Goal: Information Seeking & Learning: Learn about a topic

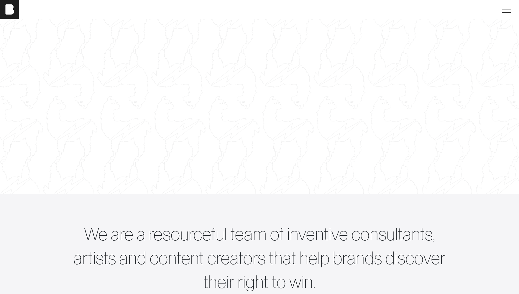
scroll to position [66, 0]
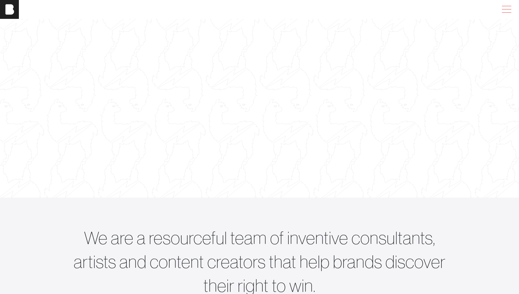
click at [510, 12] on span at bounding box center [506, 9] width 14 height 11
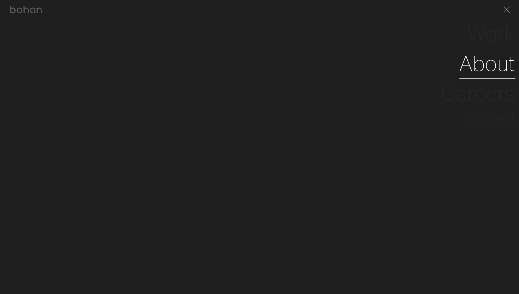
click at [501, 73] on link "About" at bounding box center [487, 64] width 56 height 30
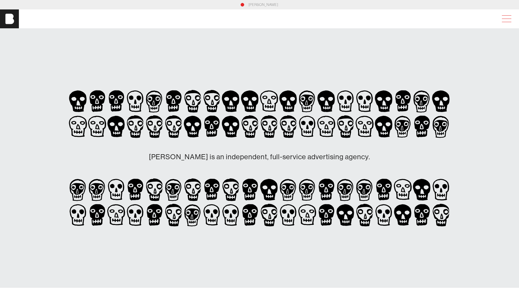
click at [511, 19] on span at bounding box center [506, 19] width 9 height 0
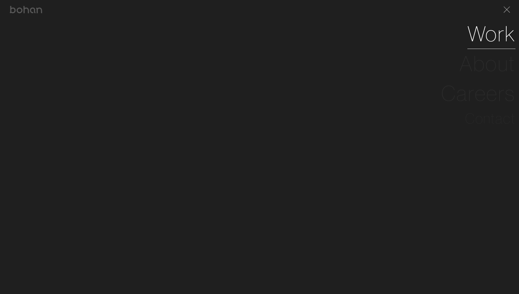
click at [495, 35] on link "Work" at bounding box center [491, 34] width 48 height 30
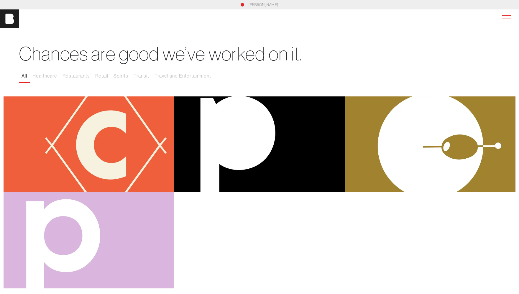
click at [509, 17] on span at bounding box center [506, 19] width 14 height 11
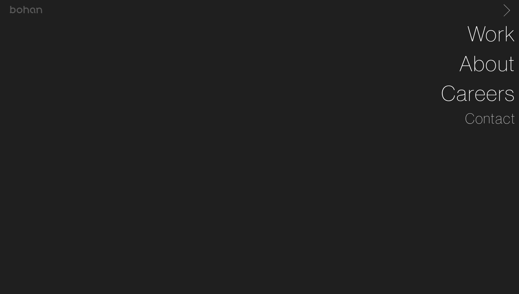
click at [510, 10] on span at bounding box center [506, 9] width 12 height 9
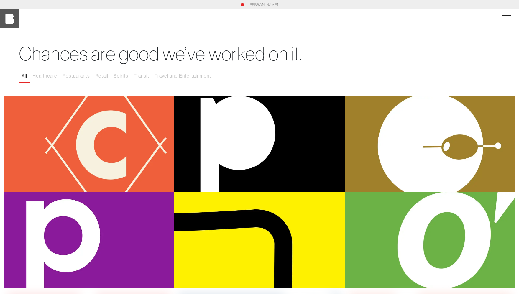
click at [12, 19] on img at bounding box center [9, 18] width 19 height 19
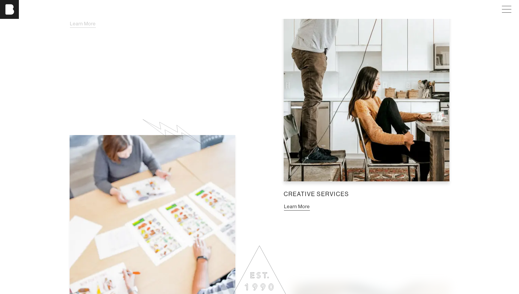
scroll to position [544, 0]
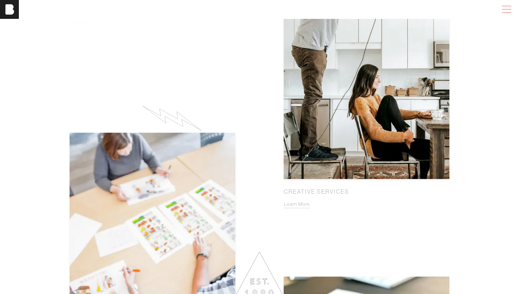
click at [511, 6] on span at bounding box center [506, 6] width 9 height 0
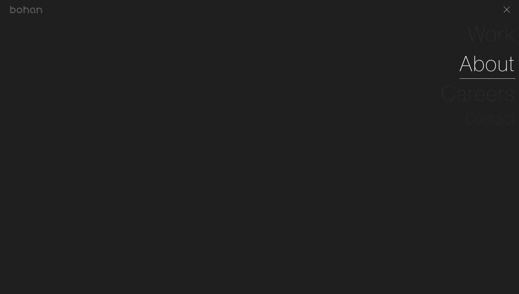
click at [503, 62] on link "About" at bounding box center [487, 64] width 56 height 30
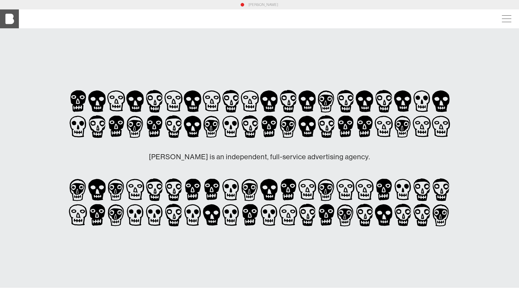
click at [10, 20] on img at bounding box center [9, 18] width 19 height 19
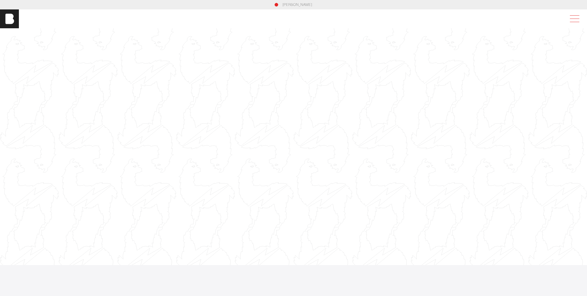
click at [580, 16] on span at bounding box center [574, 19] width 14 height 11
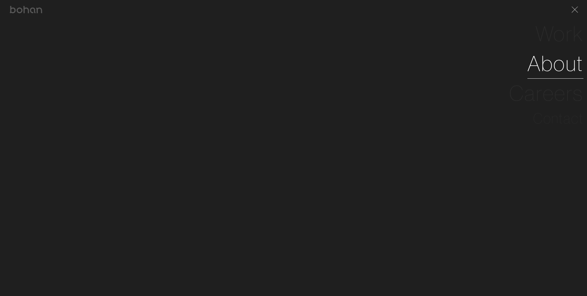
click at [568, 65] on link "About" at bounding box center [555, 64] width 56 height 30
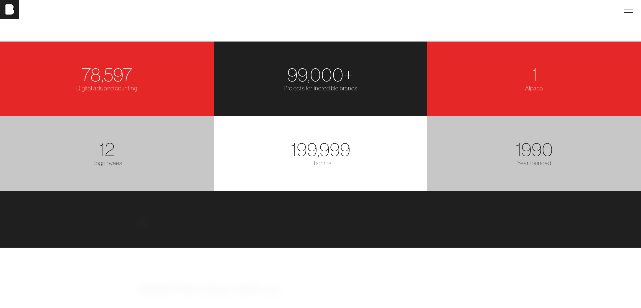
scroll to position [858, 0]
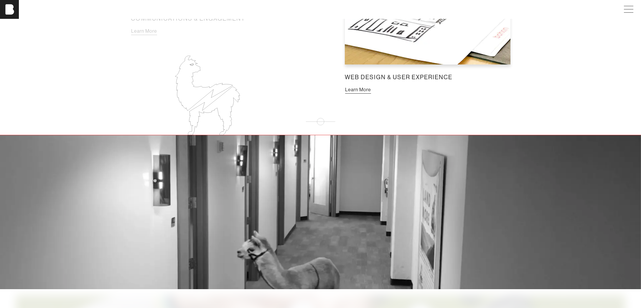
scroll to position [874, 0]
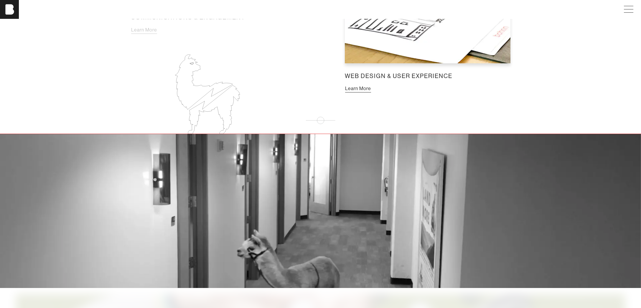
click at [365, 93] on button "Learn More" at bounding box center [358, 89] width 27 height 8
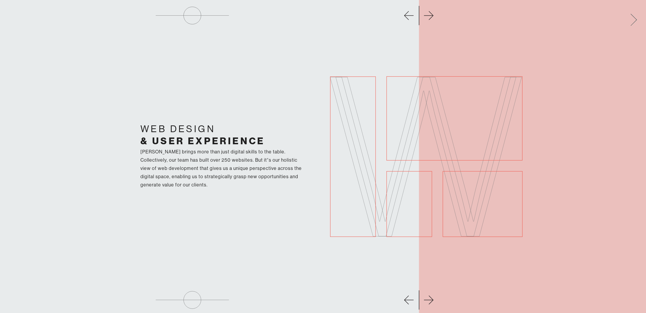
click at [632, 20] on span at bounding box center [632, 18] width 12 height 9
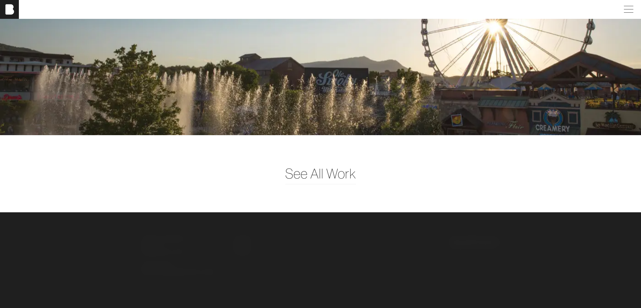
scroll to position [1465, 0]
